Goal: Task Accomplishment & Management: Use online tool/utility

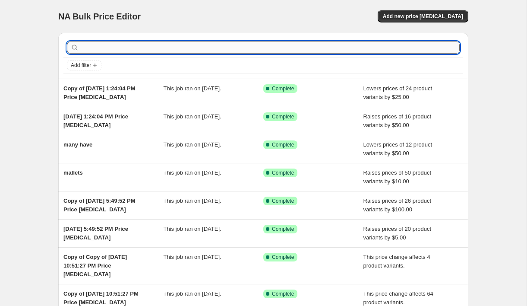
click at [129, 48] on input "text" at bounding box center [270, 47] width 379 height 12
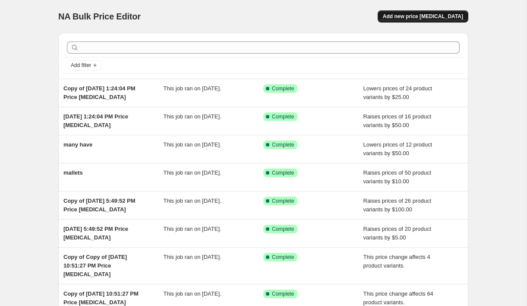
click at [419, 16] on span "Add new price [MEDICAL_DATA]" at bounding box center [423, 16] width 80 height 7
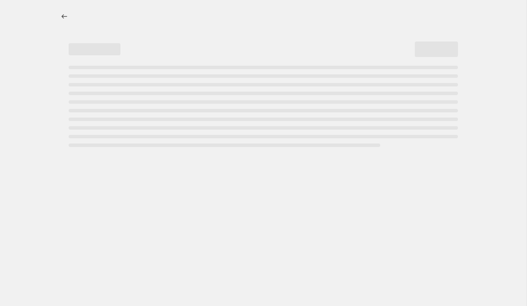
select select "percentage"
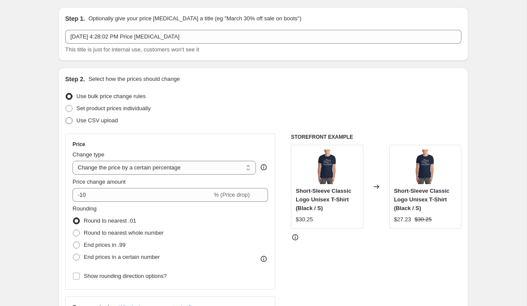
scroll to position [27, 0]
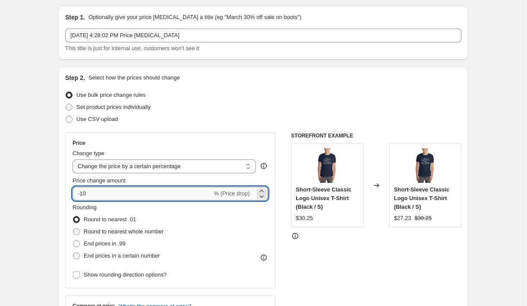
click at [103, 197] on input "-10" at bounding box center [143, 194] width 140 height 14
click at [104, 195] on input "-10" at bounding box center [143, 194] width 140 height 14
type input "35"
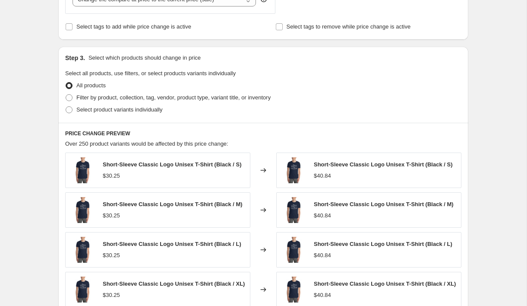
scroll to position [288, 0]
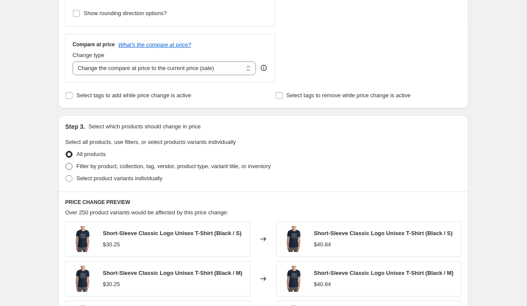
click at [92, 167] on span "Filter by product, collection, tag, vendor, product type, variant title, or inv…" at bounding box center [173, 166] width 194 height 6
click at [66, 163] on input "Filter by product, collection, tag, vendor, product type, variant title, or inv…" at bounding box center [66, 163] width 0 height 0
radio input "true"
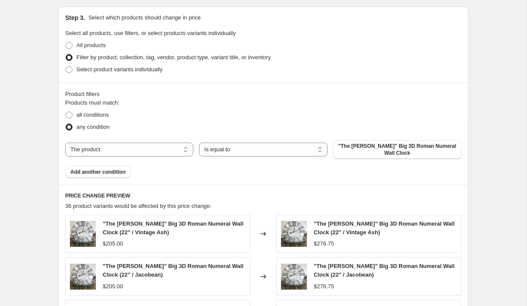
scroll to position [402, 0]
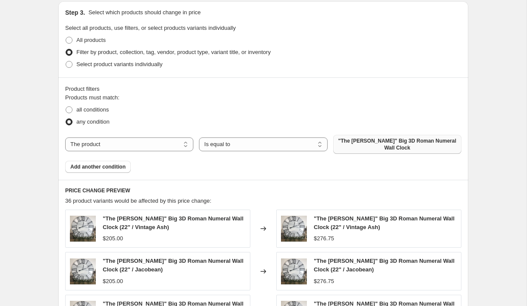
click at [353, 144] on span ""The [PERSON_NAME]" Big 3D Roman Numeral Wall Clock" at bounding box center [398, 144] width 118 height 14
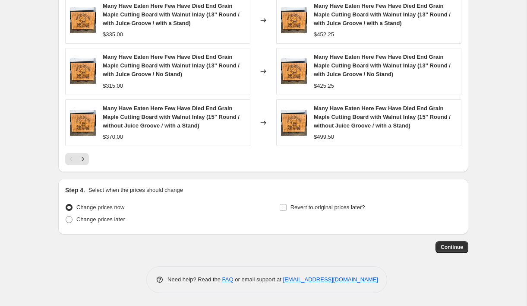
scroll to position [717, 0]
click at [446, 248] on span "Continue" at bounding box center [452, 247] width 22 height 7
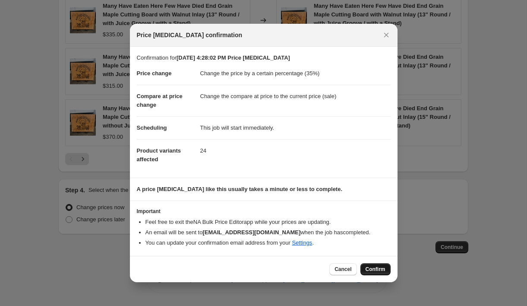
click at [374, 268] on span "Confirm" at bounding box center [376, 269] width 20 height 7
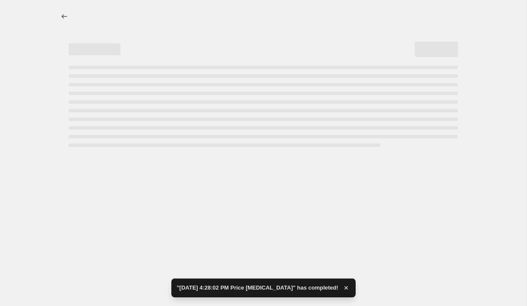
select select "percentage"
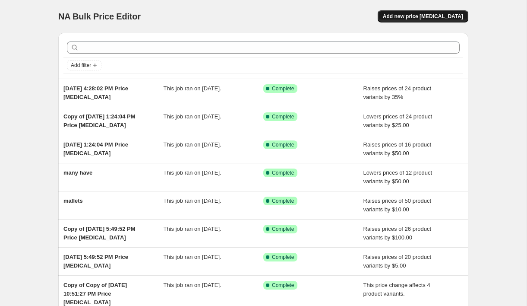
click at [423, 16] on span "Add new price [MEDICAL_DATA]" at bounding box center [423, 16] width 80 height 7
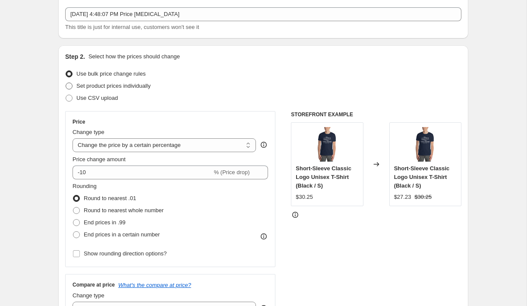
scroll to position [50, 0]
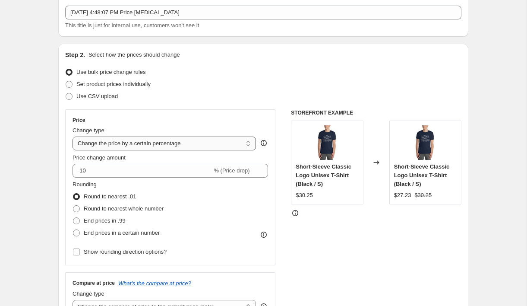
select select "by"
type input "-10.00"
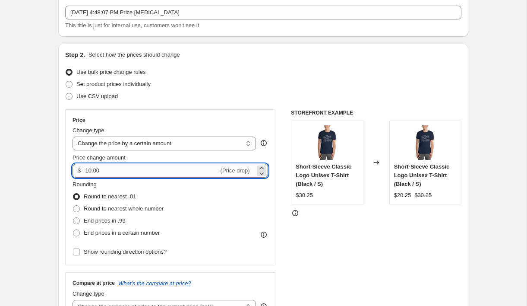
click at [127, 169] on input "-10.00" at bounding box center [150, 171] width 135 height 14
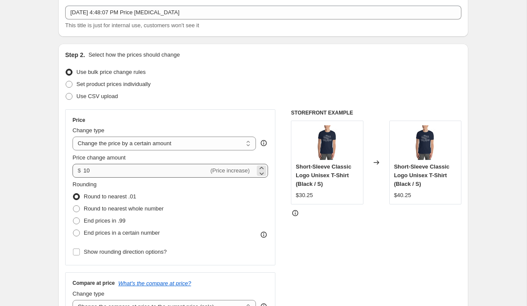
type input "10.00"
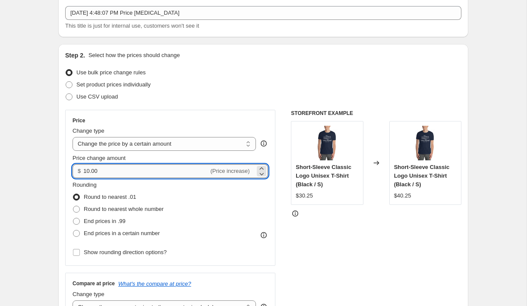
click at [114, 176] on input "10.00" at bounding box center [145, 171] width 125 height 14
click at [115, 172] on input "10.00" at bounding box center [145, 171] width 125 height 14
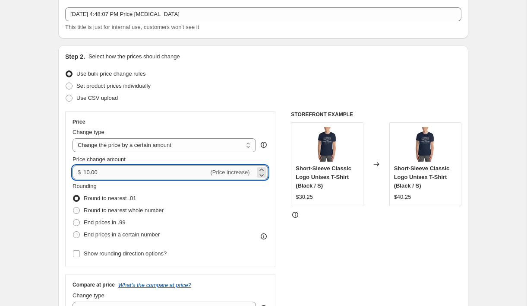
click at [115, 172] on input "10.00" at bounding box center [145, 172] width 125 height 14
click at [195, 215] on div "Rounding Round to nearest .01 Round to nearest whole number End prices in .99 E…" at bounding box center [171, 211] width 196 height 59
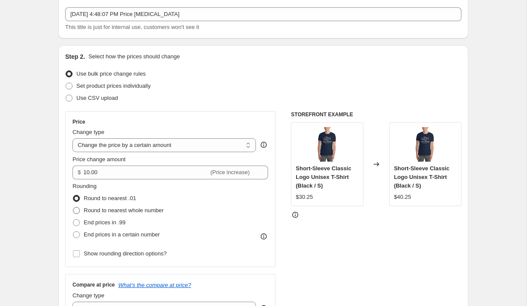
click at [108, 209] on span "Round to nearest whole number" at bounding box center [124, 210] width 80 height 6
click at [73, 207] on input "Round to nearest whole number" at bounding box center [73, 207] width 0 height 0
radio input "true"
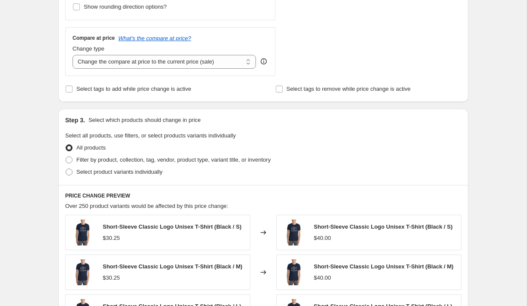
scroll to position [295, 0]
click at [92, 159] on span "Filter by product, collection, tag, vendor, product type, variant title, or inv…" at bounding box center [173, 159] width 194 height 6
click at [66, 156] on input "Filter by product, collection, tag, vendor, product type, variant title, or inv…" at bounding box center [66, 156] width 0 height 0
radio input "true"
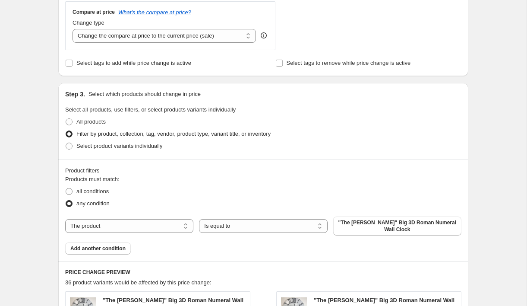
scroll to position [338, 0]
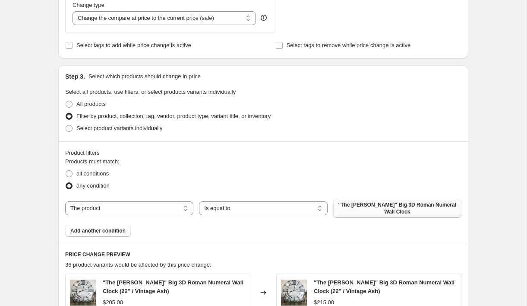
click at [369, 205] on span ""The [PERSON_NAME]" Big 3D Roman Numeral Wall Clock" at bounding box center [398, 208] width 118 height 14
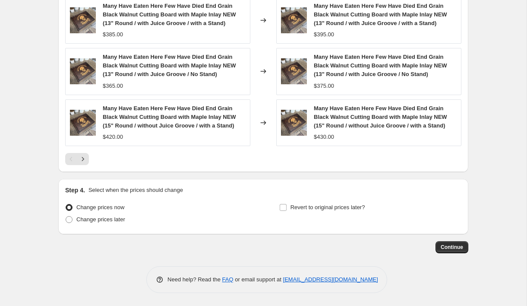
scroll to position [724, 0]
click at [458, 247] on span "Continue" at bounding box center [452, 247] width 22 height 7
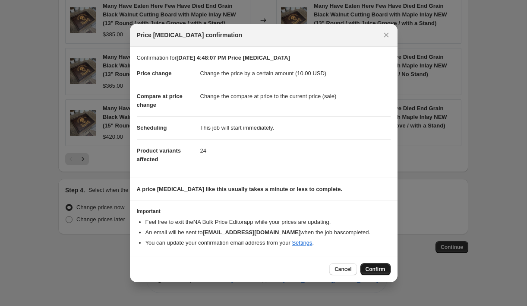
click at [372, 265] on button "Confirm" at bounding box center [376, 269] width 30 height 12
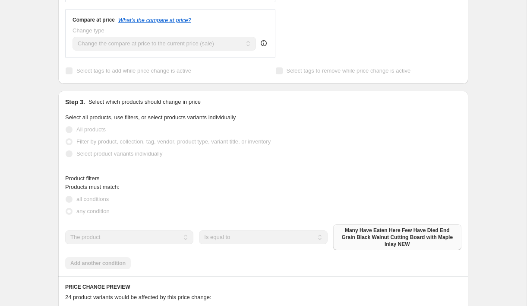
scroll to position [163, 0]
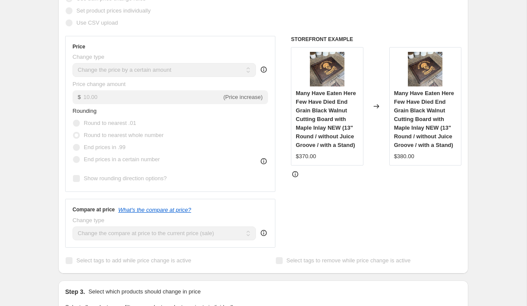
select select "by"
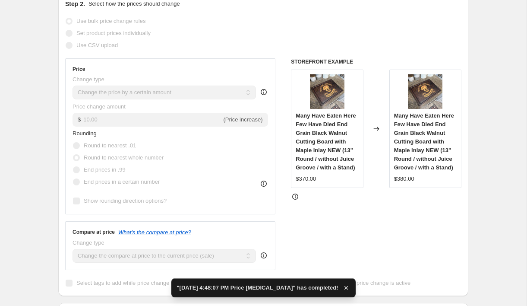
scroll to position [0, 0]
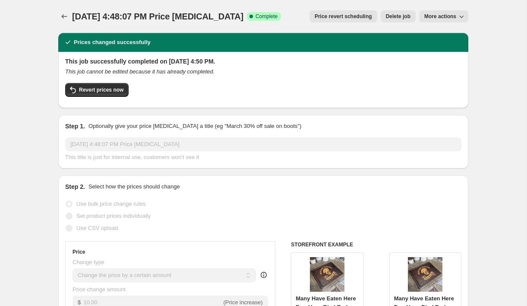
click at [430, 12] on button "More actions" at bounding box center [443, 16] width 49 height 12
click at [434, 29] on button "Copy to new job" at bounding box center [447, 34] width 52 height 14
select select "by"
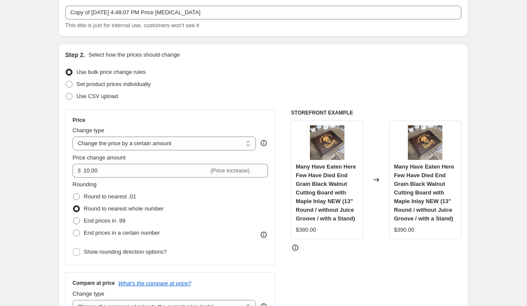
scroll to position [50, 0]
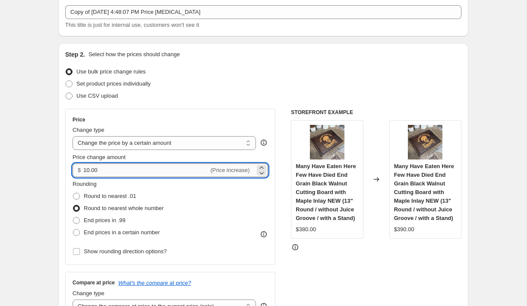
click at [132, 176] on input "10.00" at bounding box center [145, 170] width 125 height 14
click at [132, 174] on input "10.00" at bounding box center [145, 170] width 125 height 14
type input "-5.00"
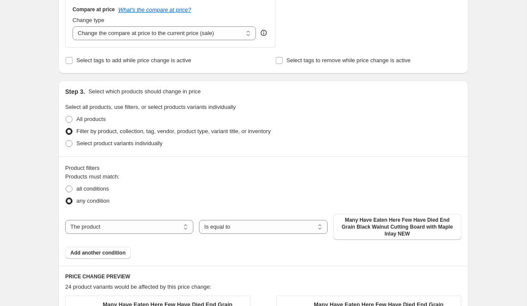
scroll to position [343, 0]
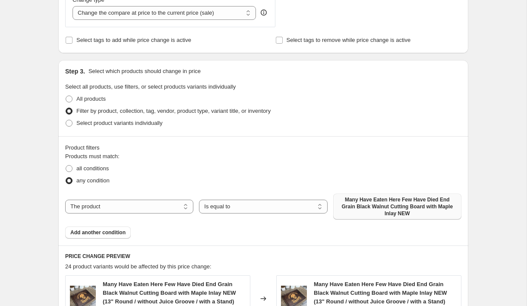
click at [381, 203] on span "Many Have Eaten Here Few Have Died End Grain Black Walnut Cutting Board with Ma…" at bounding box center [398, 206] width 118 height 21
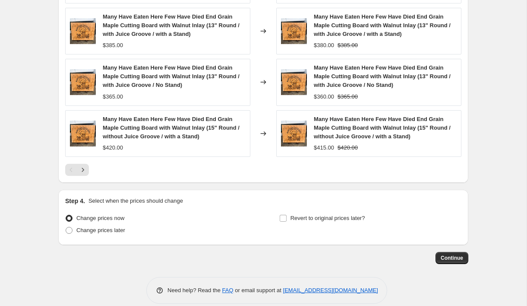
scroll to position [707, 0]
click at [452, 259] on span "Continue" at bounding box center [452, 257] width 22 height 7
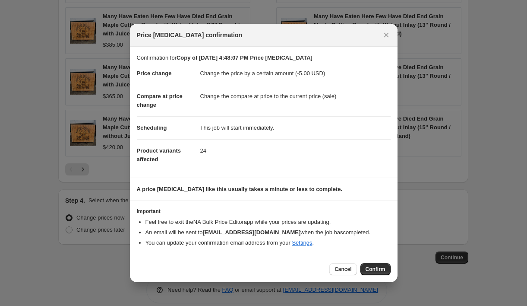
click at [375, 273] on span "Confirm" at bounding box center [376, 269] width 20 height 7
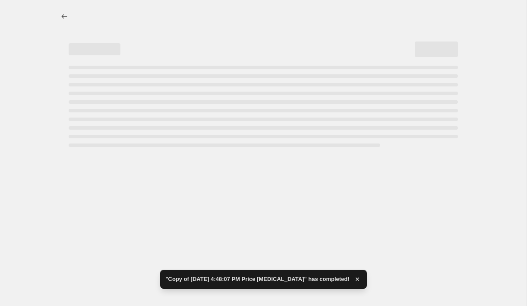
select select "by"
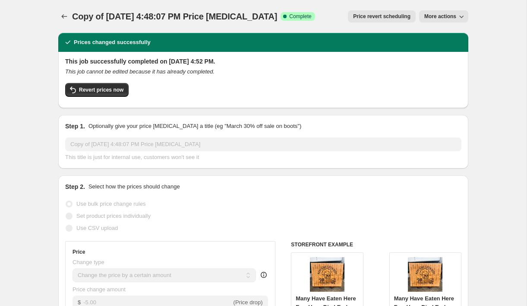
click at [443, 15] on span "More actions" at bounding box center [441, 16] width 32 height 7
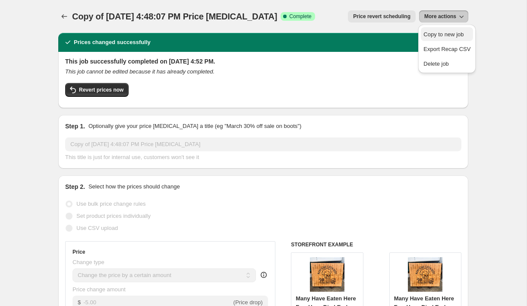
click at [443, 30] on span "Copy to new job" at bounding box center [447, 34] width 47 height 9
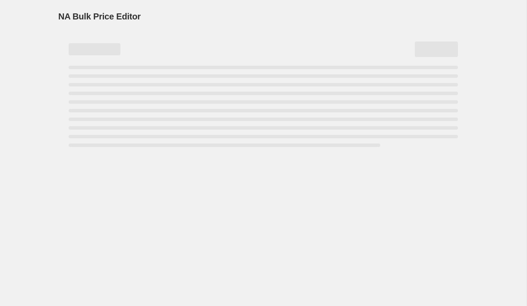
select select "by"
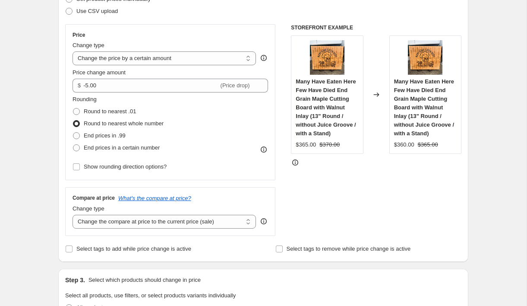
scroll to position [140, 0]
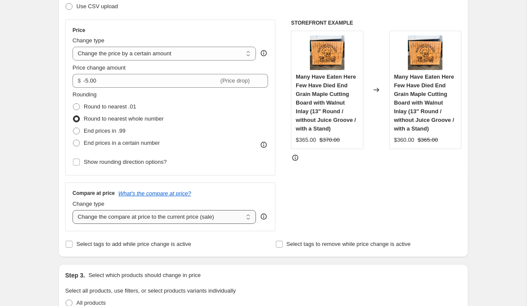
select select "remove"
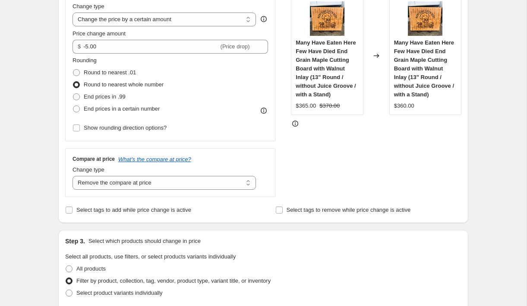
scroll to position [176, 0]
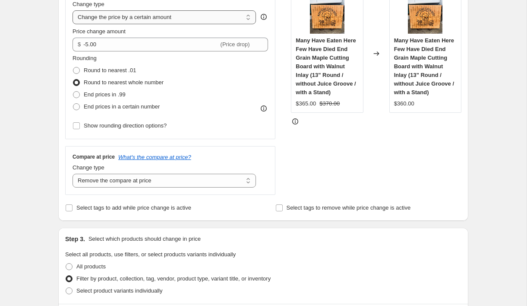
select select "no_change"
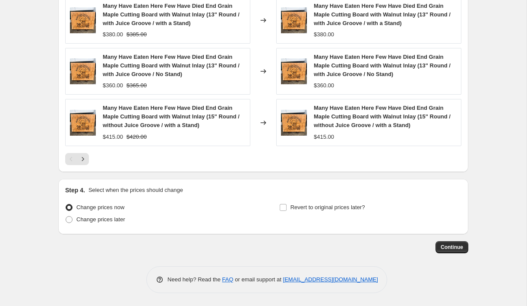
scroll to position [648, 0]
click at [463, 246] on button "Continue" at bounding box center [452, 247] width 33 height 12
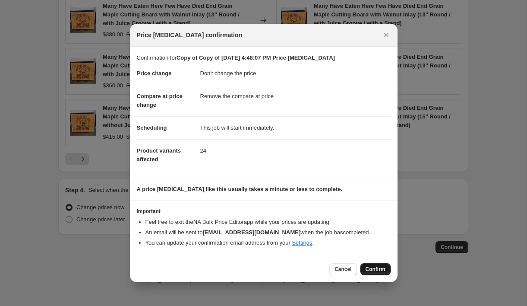
click at [375, 267] on span "Confirm" at bounding box center [376, 269] width 20 height 7
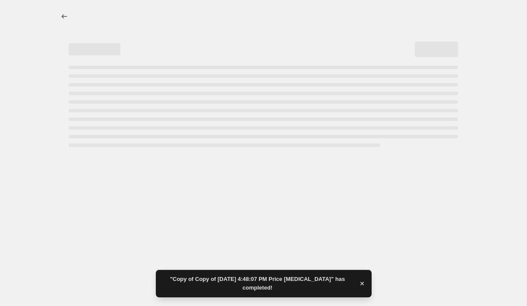
select select "no_change"
select select "remove"
